Goal: Information Seeking & Learning: Learn about a topic

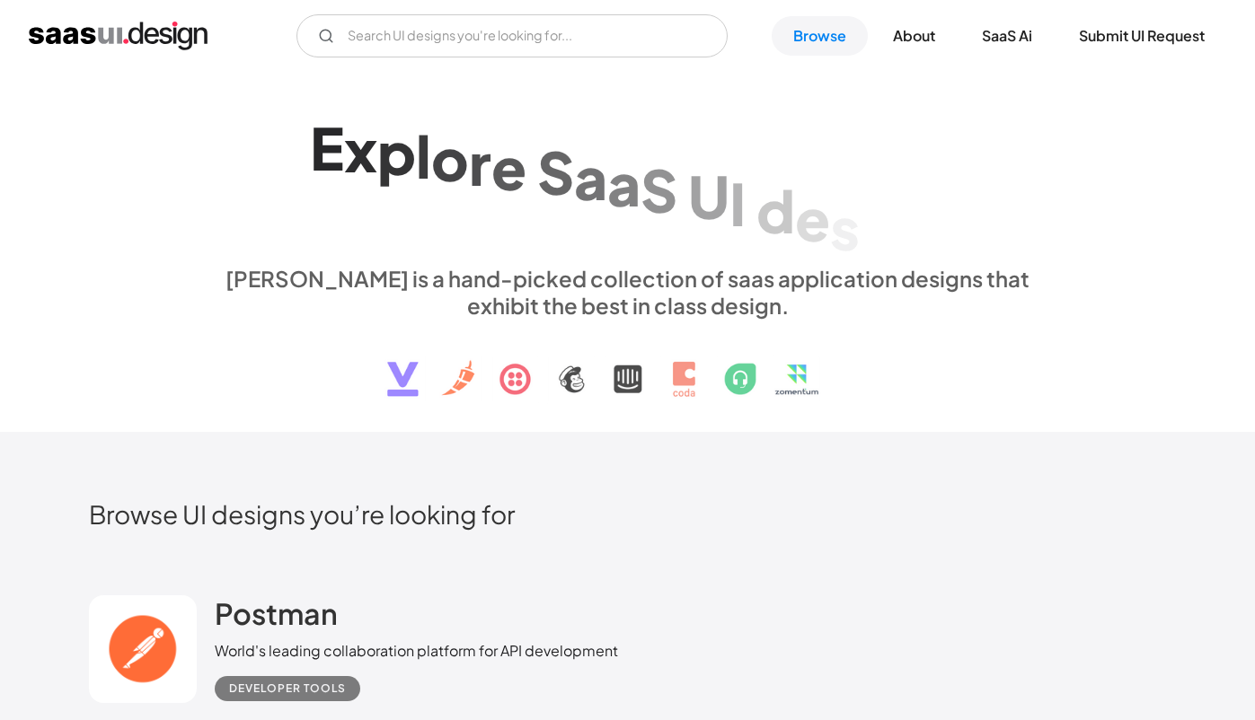
scroll to position [260, 0]
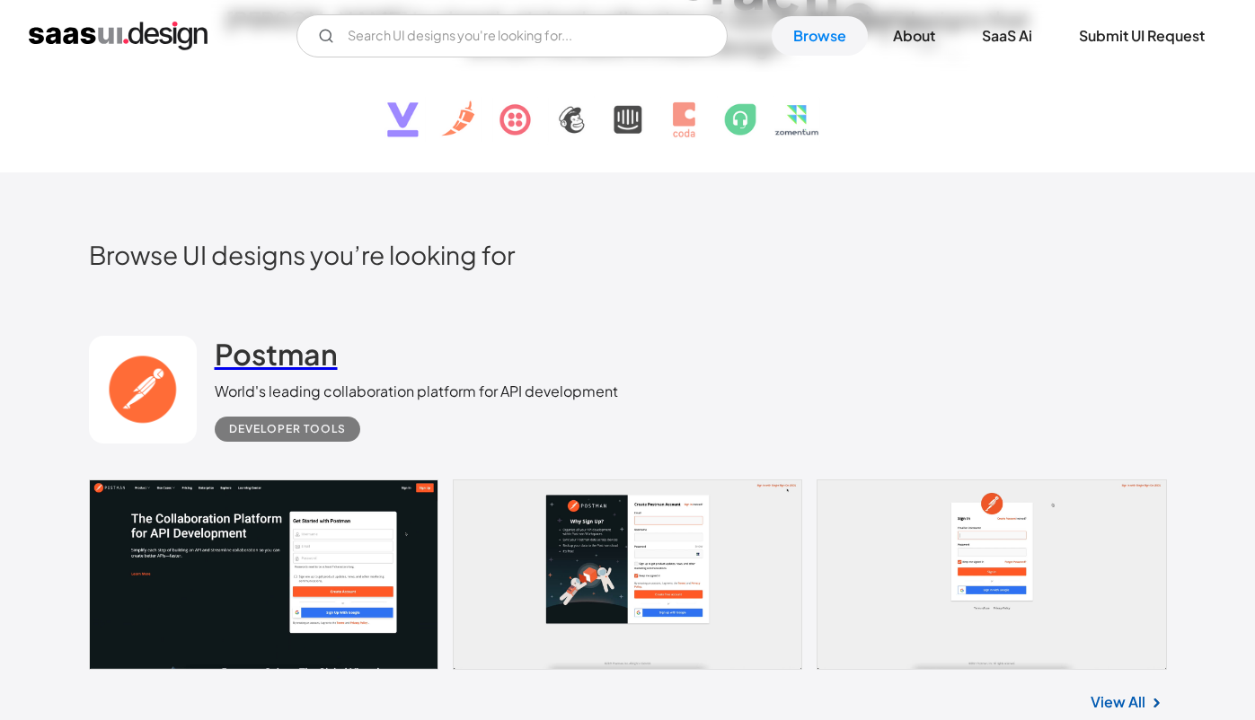
click at [291, 365] on h2 "Postman" at bounding box center [276, 354] width 123 height 36
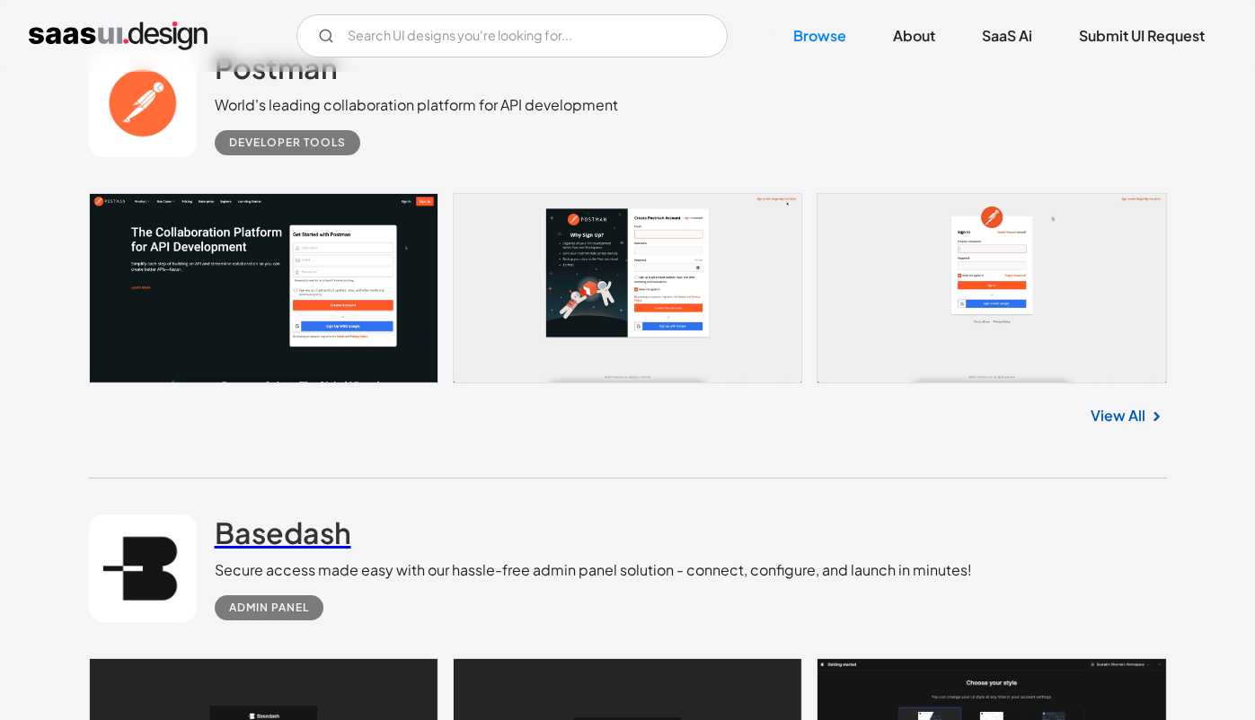
click at [271, 525] on h2 "Basedash" at bounding box center [283, 533] width 137 height 36
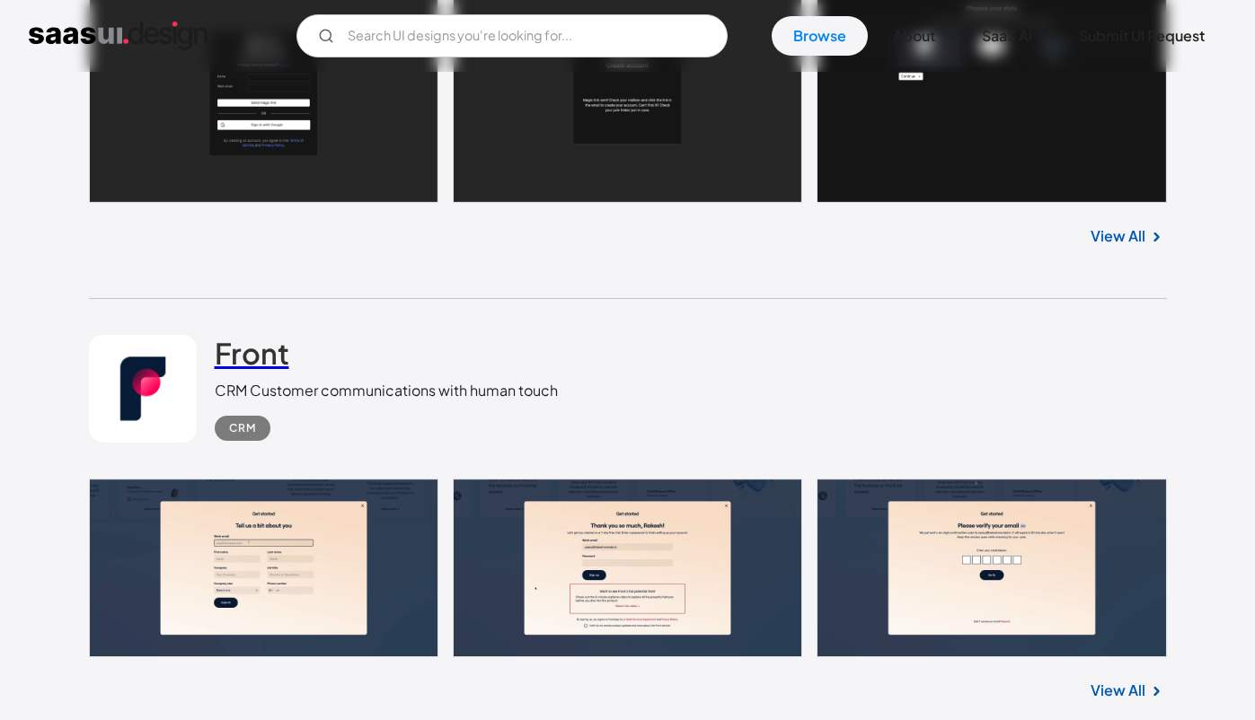
click at [247, 378] on link "Front" at bounding box center [252, 357] width 75 height 45
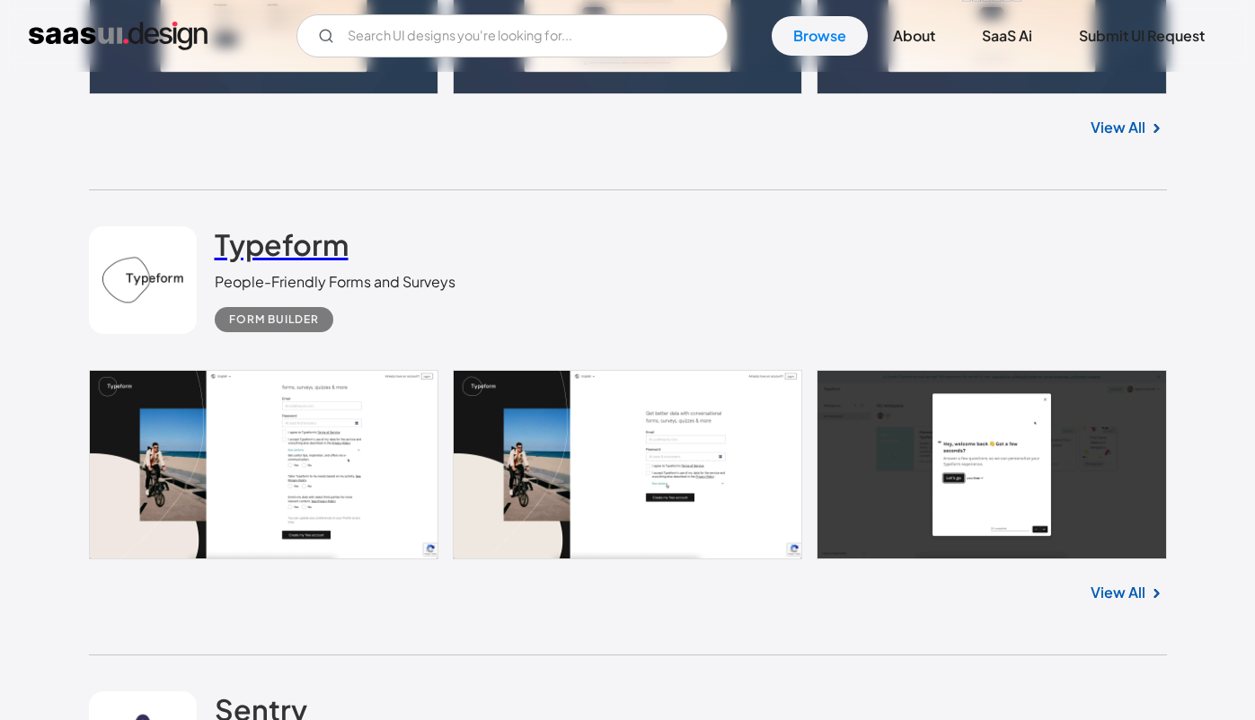
click at [259, 257] on h2 "Typeform" at bounding box center [282, 244] width 134 height 36
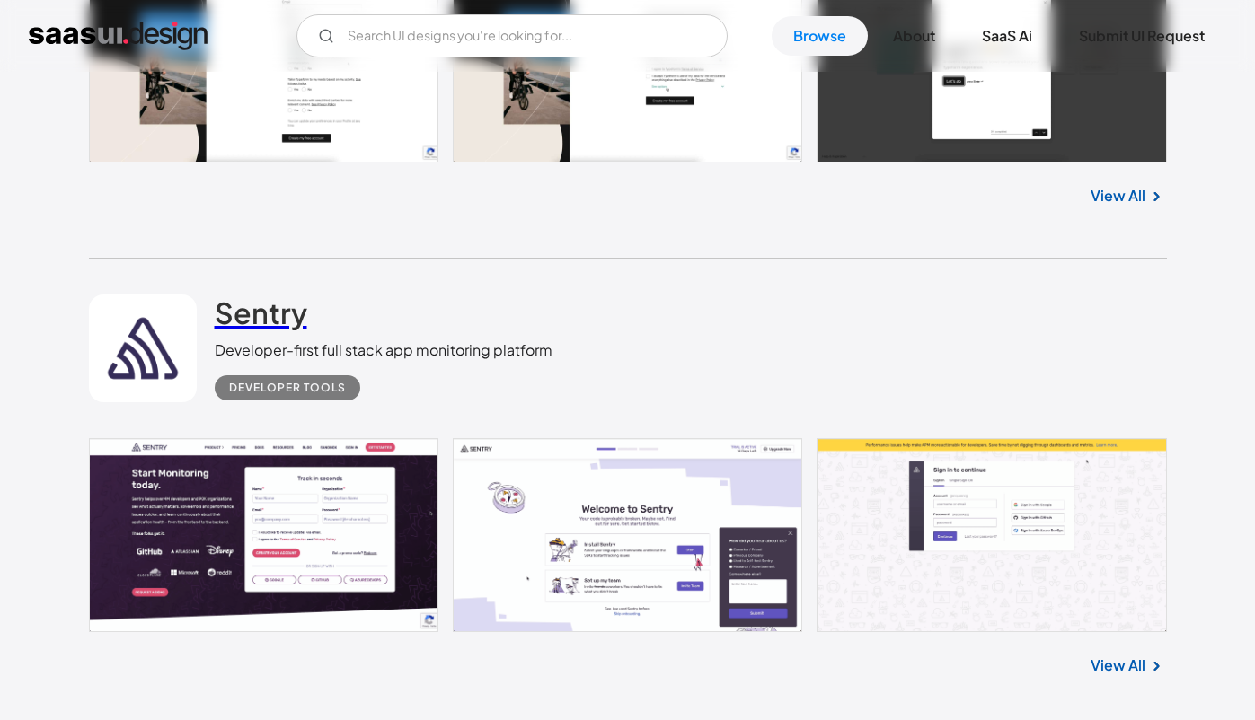
click at [260, 322] on h2 "Sentry" at bounding box center [261, 313] width 93 height 36
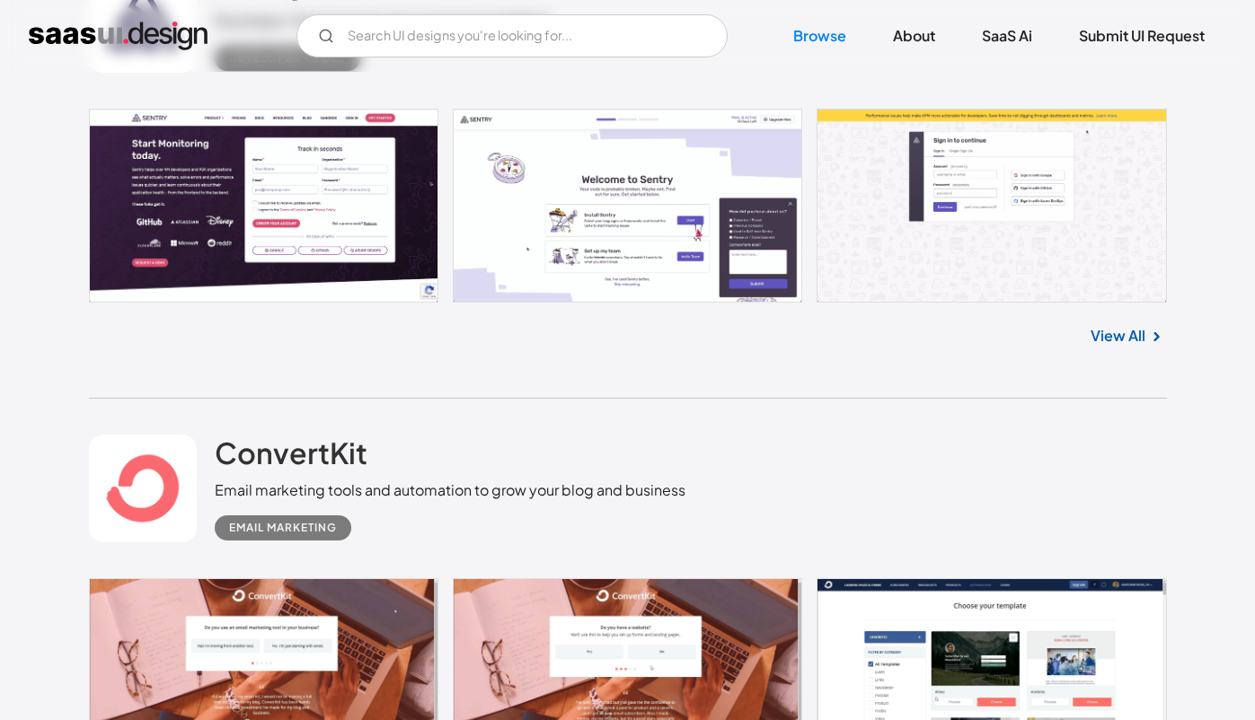
scroll to position [2754, 0]
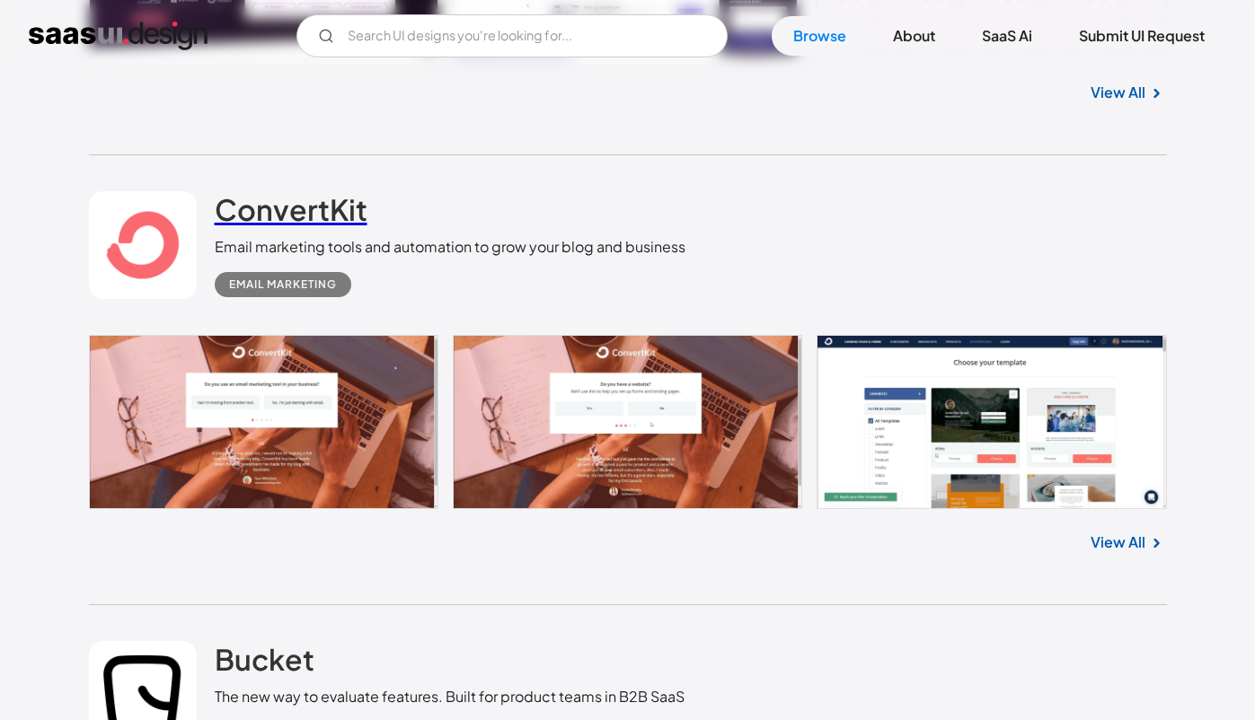
click at [268, 214] on h2 "ConvertKit" at bounding box center [291, 209] width 153 height 36
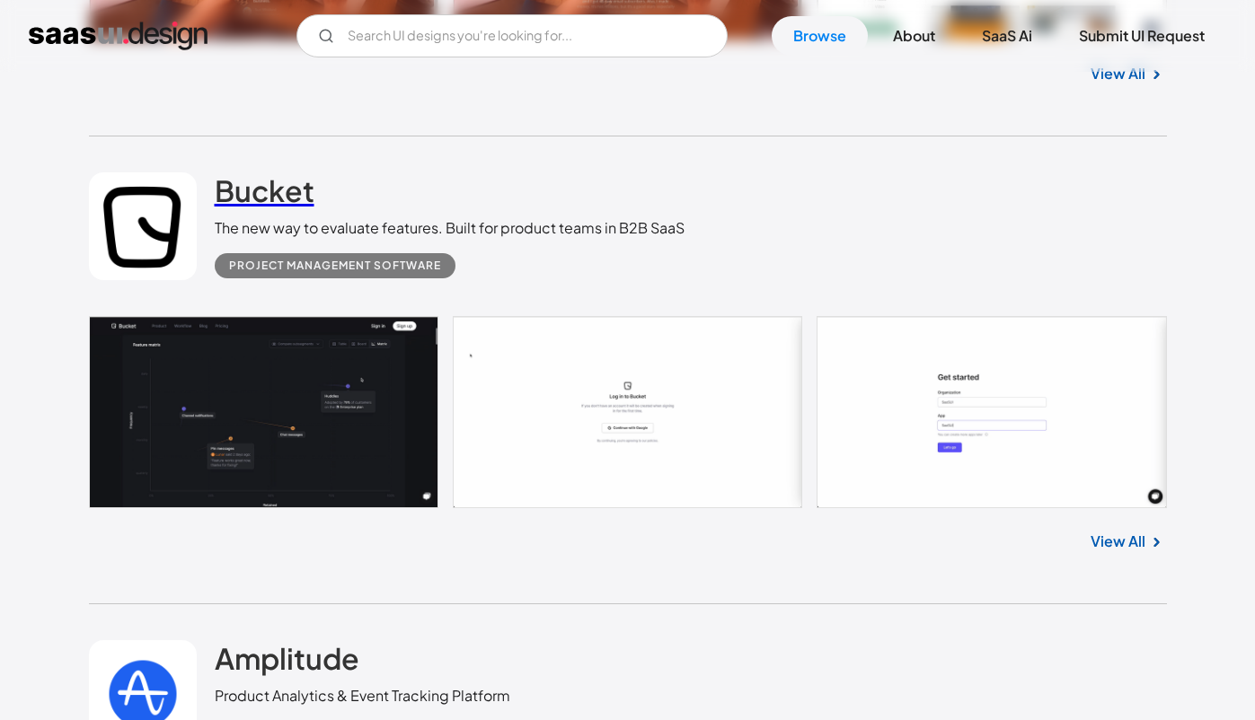
click at [264, 194] on h2 "Bucket" at bounding box center [265, 190] width 100 height 36
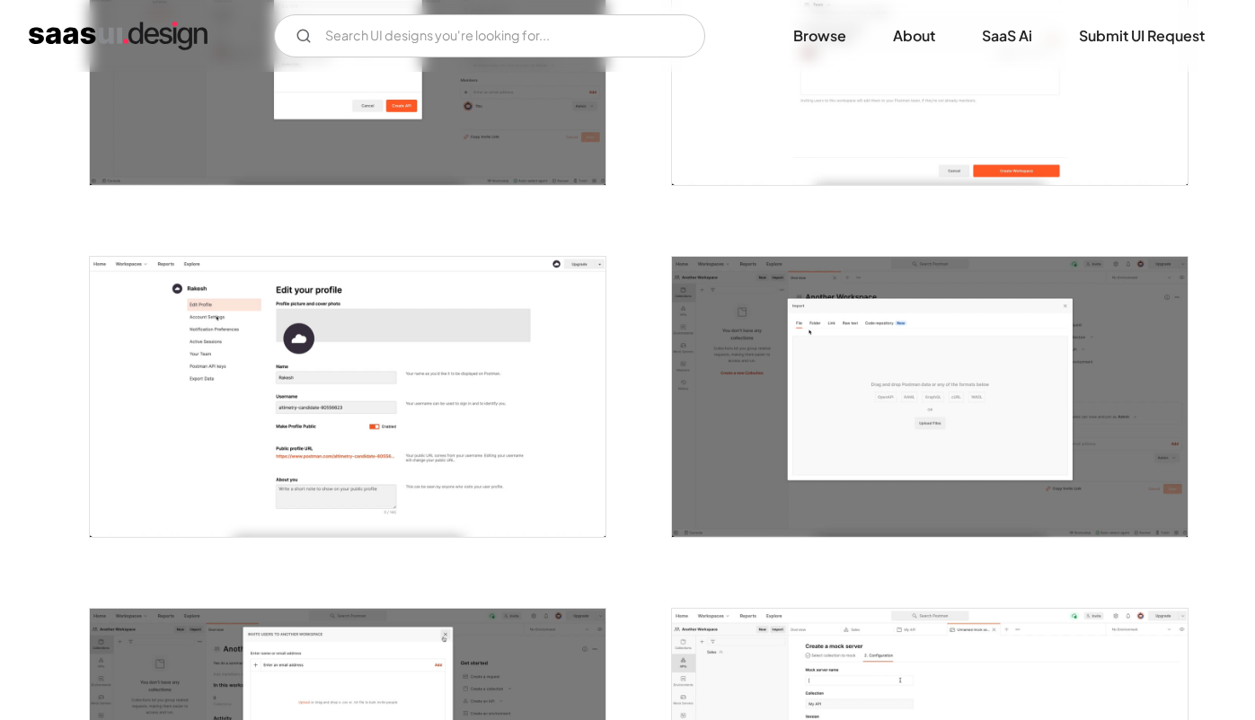
scroll to position [1953, 0]
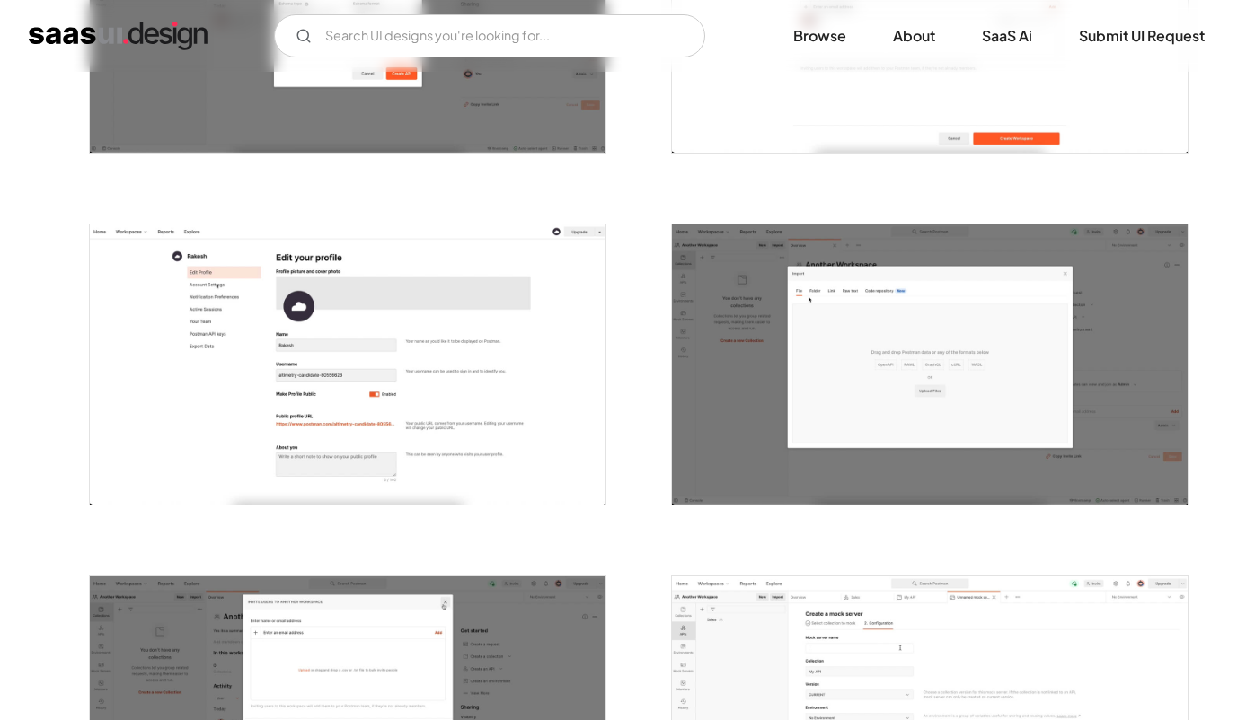
click at [287, 115] on img "open lightbox" at bounding box center [348, 12] width 516 height 279
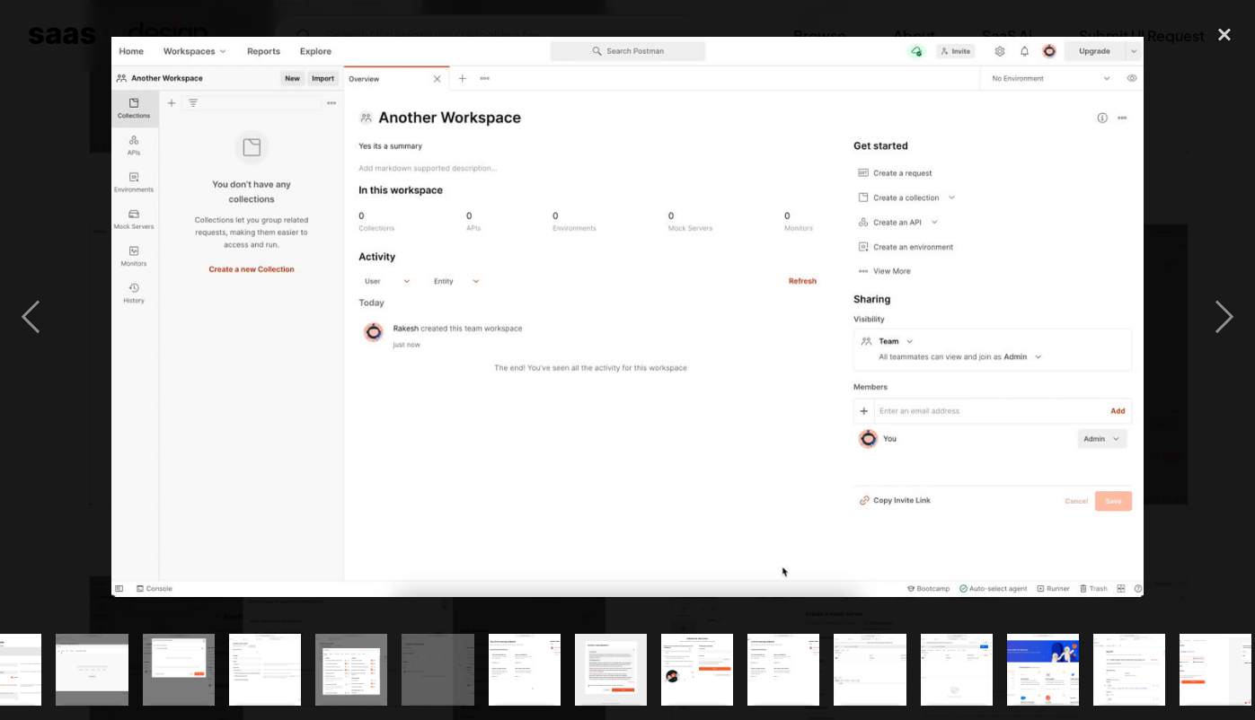
scroll to position [0, 921]
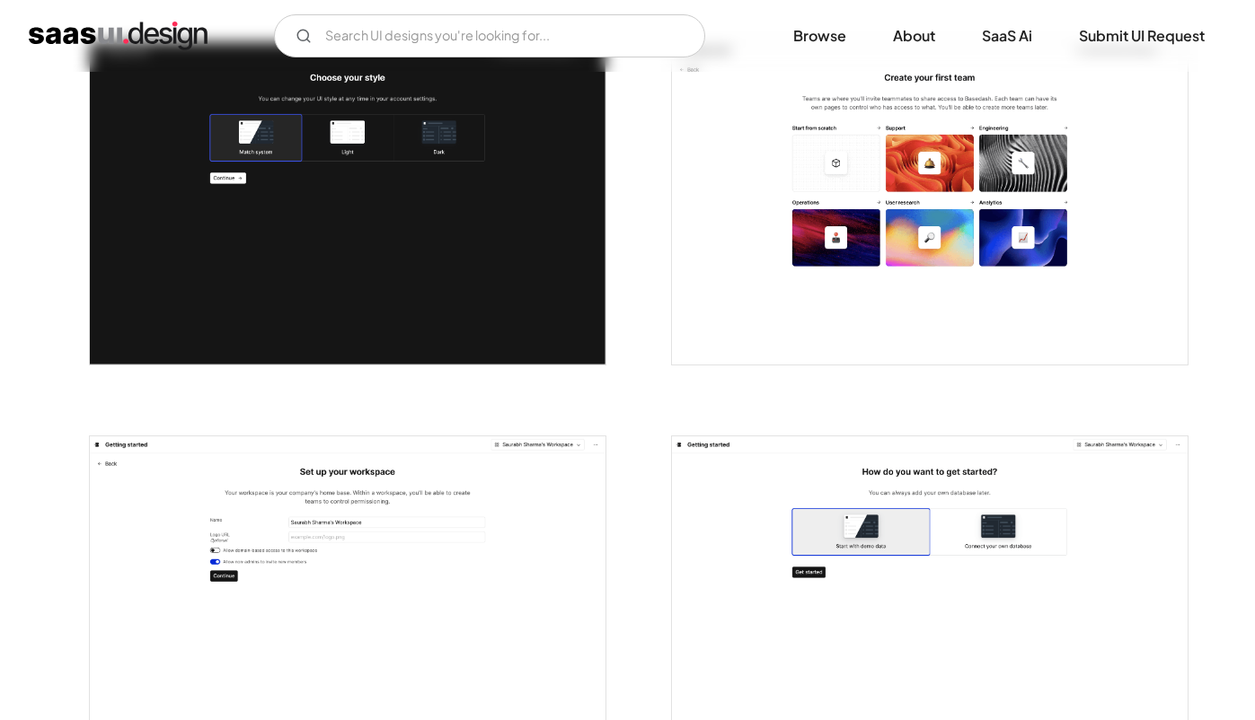
scroll to position [1020, 0]
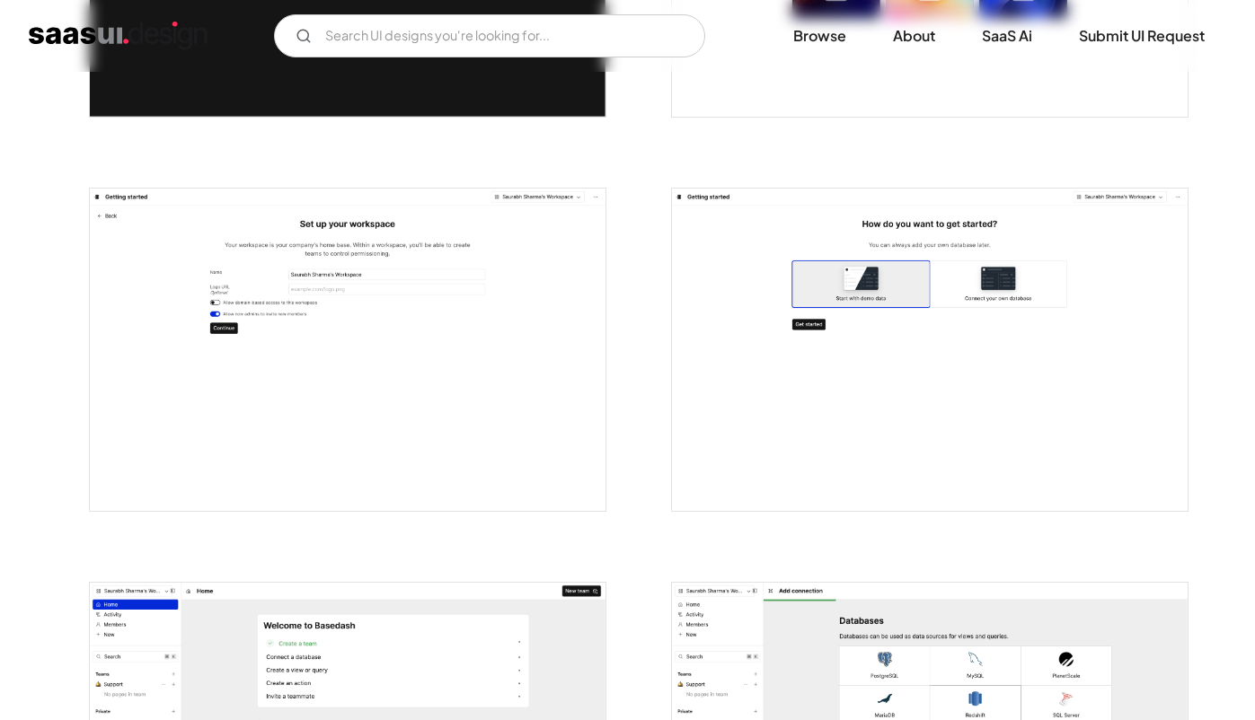
click at [371, 381] on img "open lightbox" at bounding box center [348, 350] width 516 height 322
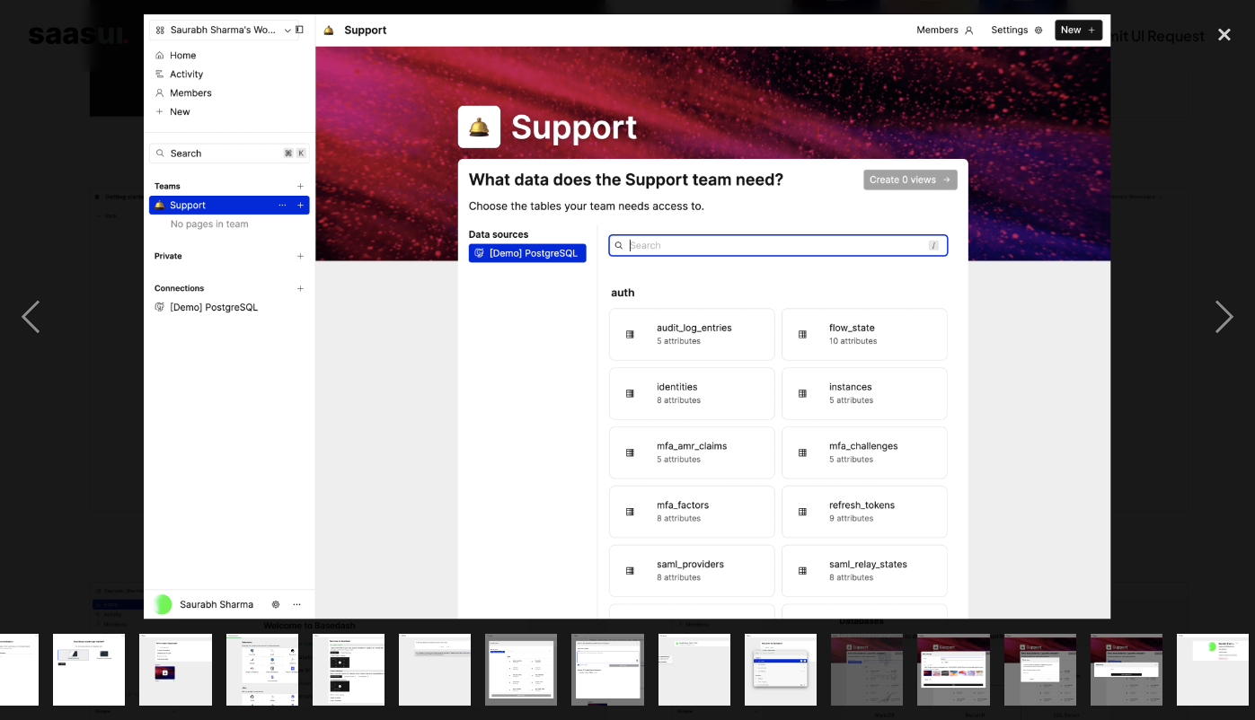
scroll to position [0, 401]
